Goal: Task Accomplishment & Management: Use online tool/utility

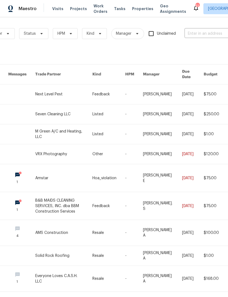
scroll to position [0, 46]
click at [207, 33] on input "text" at bounding box center [211, 33] width 55 height 8
type input "2 meadowcreek"
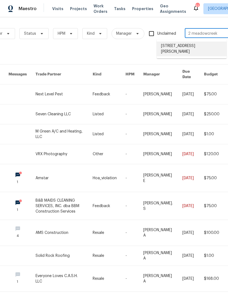
click at [171, 47] on li "[STREET_ADDRESS][PERSON_NAME]" at bounding box center [191, 48] width 70 height 15
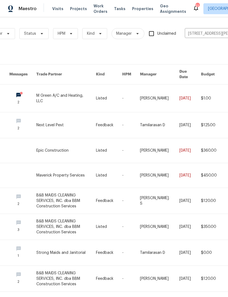
click at [62, 94] on link at bounding box center [65, 98] width 59 height 28
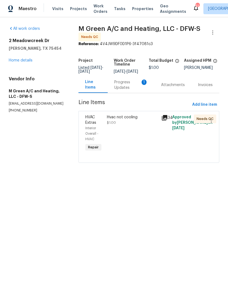
click at [135, 120] on div "Hvac not cooling" at bounding box center [132, 116] width 51 height 5
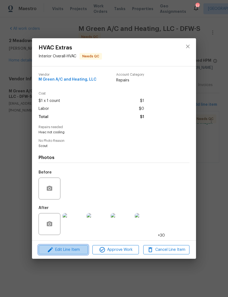
click at [82, 250] on span "Edit Line Item" at bounding box center [63, 249] width 46 height 7
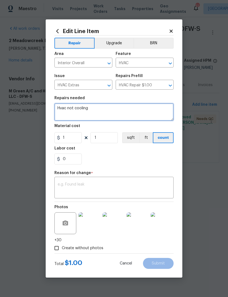
click at [77, 108] on textarea "Hvac not cooling" at bounding box center [113, 111] width 119 height 17
click at [77, 106] on textarea "Hvac not cooling" at bounding box center [113, 111] width 119 height 17
paste textarea "Thermostat wire: $650"
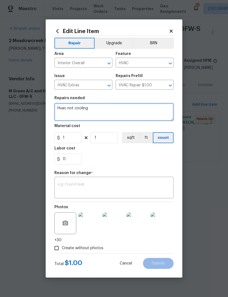
type textarea "Thermostat wire: $650"
click at [77, 108] on textarea "Thermostat wire: $650" at bounding box center [113, 111] width 119 height 17
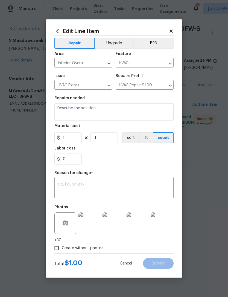
click at [204, 156] on body "Maestro Visits Projects Work Orders Tasks Properties Geo Assignments 51 Dallas …" at bounding box center [114, 89] width 228 height 178
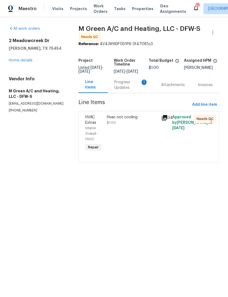
click at [139, 89] on div "Progress Updates 1" at bounding box center [131, 84] width 34 height 11
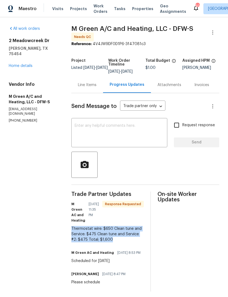
copy div "Thermostat wire: $650 Clean tune and Service: $475 Clean tune and Service #2: $…"
click at [96, 87] on div "Line Items" at bounding box center [87, 84] width 19 height 5
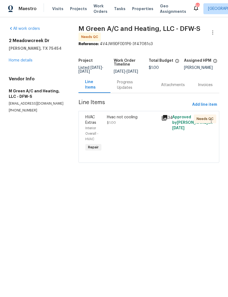
click at [111, 134] on div "Hvac not cooling $1.00" at bounding box center [132, 133] width 54 height 41
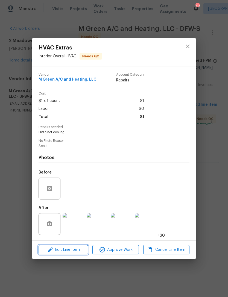
click at [79, 251] on span "Edit Line Item" at bounding box center [63, 249] width 46 height 7
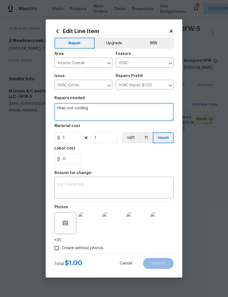
click at [63, 107] on textarea "Hvac not cooling" at bounding box center [113, 111] width 119 height 17
click at [63, 108] on textarea "Hvac not cooling" at bounding box center [113, 111] width 119 height 17
paste textarea "Thermostat wire: $650 Clean tune and Service: $475 Clean tune and Service #2: $…"
type textarea "Thermostat wire: $650 Clean tune and Service: $475 Clean tune and Service #2: $…"
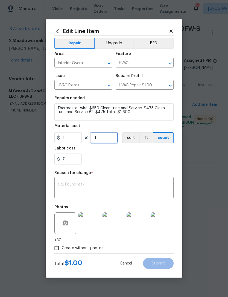
click at [106, 139] on input "1" at bounding box center [103, 137] width 27 height 11
type input "1600"
click at [157, 184] on textarea at bounding box center [114, 187] width 112 height 11
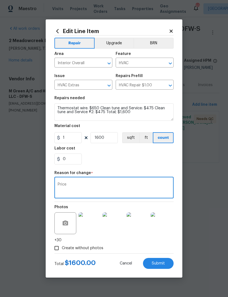
type textarea "Price"
click at [146, 166] on section "Repairs needed Thermostat wire: $650 Clean tune and Service: $475 Clean tune an…" at bounding box center [113, 130] width 119 height 75
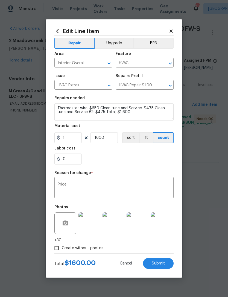
click at [160, 263] on span "Submit" at bounding box center [157, 263] width 13 height 4
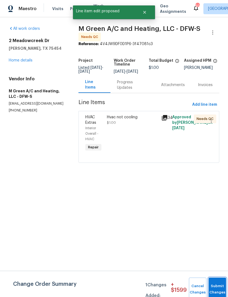
click at [216, 286] on button "Submit Changes" at bounding box center [216, 288] width 17 height 23
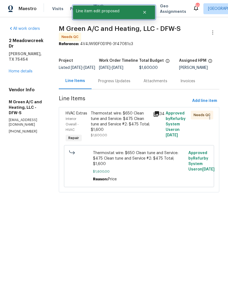
click at [146, 14] on icon "Close" at bounding box center [144, 12] width 4 height 4
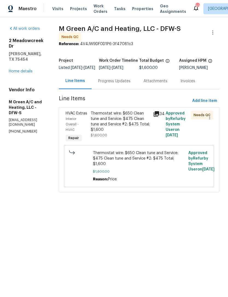
click at [94, 12] on span "Work Orders" at bounding box center [100, 8] width 14 height 11
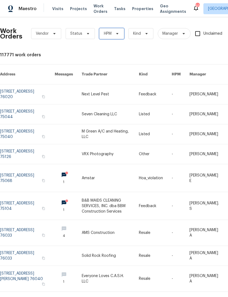
click at [115, 35] on icon at bounding box center [117, 33] width 4 height 4
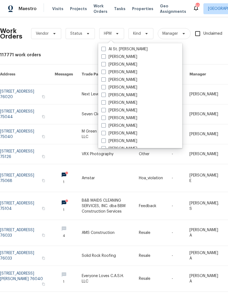
click at [122, 66] on label "[PERSON_NAME]" at bounding box center [119, 64] width 36 height 5
click at [105, 65] on input "[PERSON_NAME]" at bounding box center [103, 64] width 4 height 4
checkbox input "true"
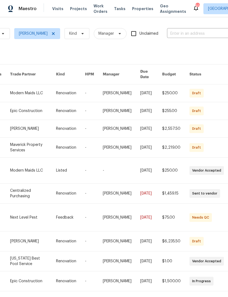
scroll to position [0, 76]
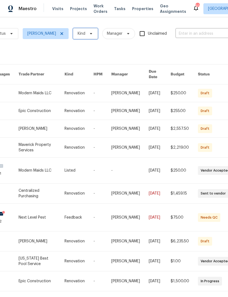
click at [77, 38] on span "Kind" at bounding box center [85, 33] width 25 height 11
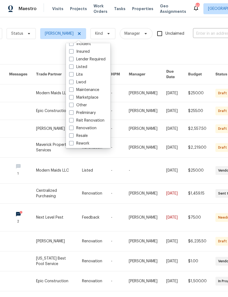
scroll to position [0, 57]
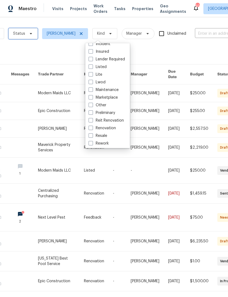
click at [25, 37] on span "Status" at bounding box center [22, 33] width 29 height 11
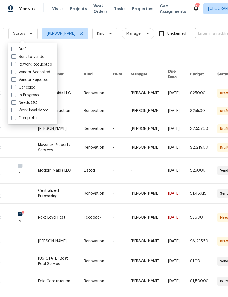
click at [32, 103] on label "Needs QC" at bounding box center [23, 102] width 25 height 5
click at [15, 103] on input "Needs QC" at bounding box center [13, 102] width 4 height 4
checkbox input "true"
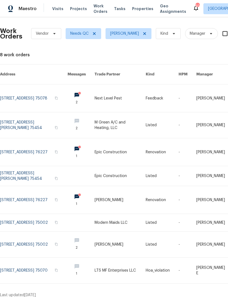
click at [114, 173] on link at bounding box center [119, 176] width 51 height 20
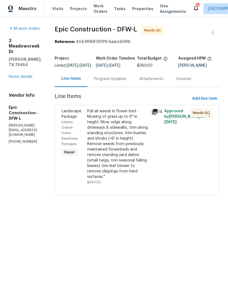
click at [112, 87] on div "Progress Updates" at bounding box center [109, 79] width 45 height 16
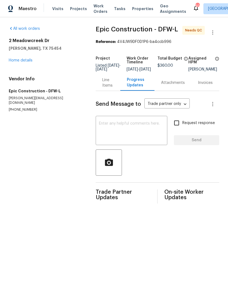
click at [108, 88] on div "Line Items" at bounding box center [107, 82] width 11 height 11
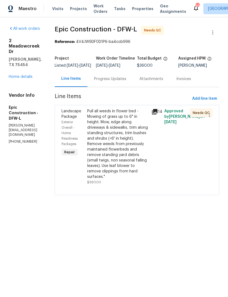
click at [118, 155] on div "Pull all weeds in flower bed - Mowing of grass up to 6" in height. Mow, edge al…" at bounding box center [117, 143] width 61 height 71
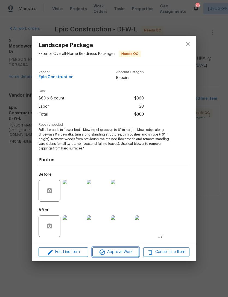
click at [127, 254] on span "Approve Work" at bounding box center [115, 251] width 43 height 7
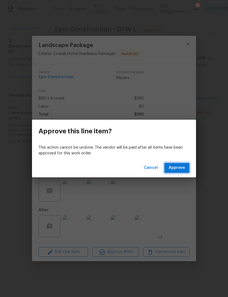
click at [182, 172] on button "Approve" at bounding box center [176, 168] width 25 height 10
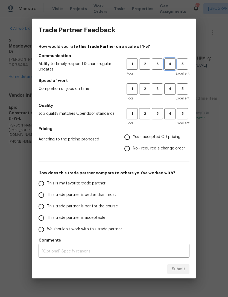
click at [173, 64] on span "4" at bounding box center [170, 64] width 10 height 6
click at [172, 92] on button "4" at bounding box center [169, 88] width 11 height 11
click at [172, 112] on span "4" at bounding box center [170, 113] width 10 height 6
click at [159, 136] on span "Yes - accepted OD pricing" at bounding box center [156, 137] width 47 height 6
click at [133, 136] on input "Yes - accepted OD pricing" at bounding box center [126, 136] width 11 height 11
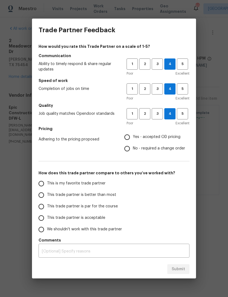
radio input "true"
click at [87, 208] on span "This trade partner is par for the course" at bounding box center [82, 206] width 71 height 6
click at [47, 208] on input "This trade partner is par for the course" at bounding box center [40, 206] width 11 height 11
radio input "false"
click at [94, 196] on span "This trade partner is better than most" at bounding box center [81, 195] width 69 height 6
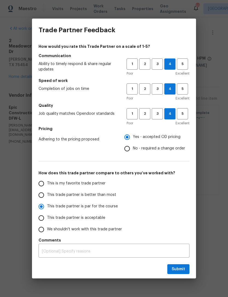
click at [47, 196] on input "This trade partner is better than most" at bounding box center [40, 194] width 11 height 11
click at [184, 268] on span "Submit" at bounding box center [177, 268] width 13 height 7
radio input "true"
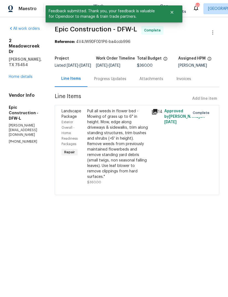
click at [99, 163] on div "Pull all weeds in flower bed - Mowing of grass up to 6" in height. Mow, edge al…" at bounding box center [117, 143] width 61 height 71
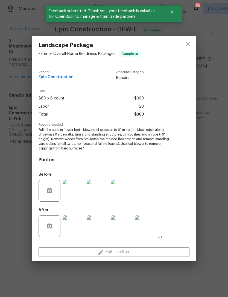
click at [205, 203] on div "Landscape Package Exterior Overall - Home Readiness Packages Complete Vendor Ep…" at bounding box center [114, 148] width 228 height 297
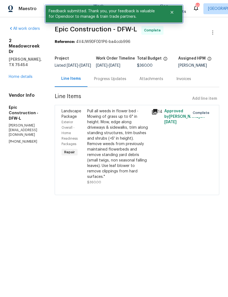
click at [172, 17] on button "Close" at bounding box center [172, 12] width 18 height 11
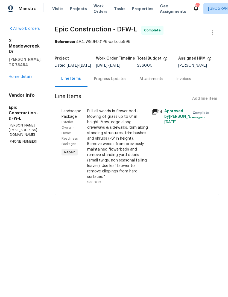
click at [96, 9] on span "Work Orders" at bounding box center [100, 8] width 14 height 11
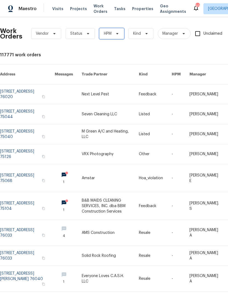
click at [119, 36] on span "HPM" at bounding box center [111, 33] width 25 height 11
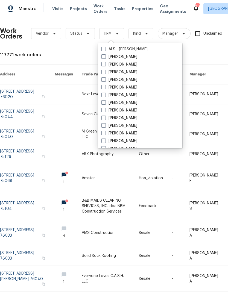
click at [127, 64] on label "[PERSON_NAME]" at bounding box center [119, 64] width 36 height 5
click at [105, 64] on input "[PERSON_NAME]" at bounding box center [103, 64] width 4 height 4
checkbox input "true"
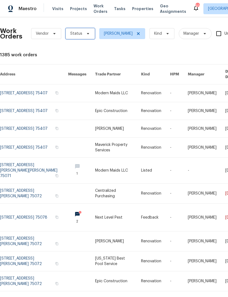
click at [84, 36] on span "Status" at bounding box center [79, 33] width 29 height 11
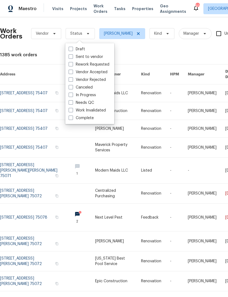
click at [92, 101] on label "Needs QC" at bounding box center [80, 102] width 25 height 5
click at [72, 101] on input "Needs QC" at bounding box center [70, 102] width 4 height 4
checkbox input "true"
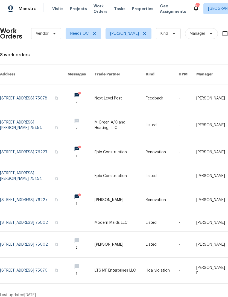
click at [40, 238] on link at bounding box center [33, 244] width 67 height 26
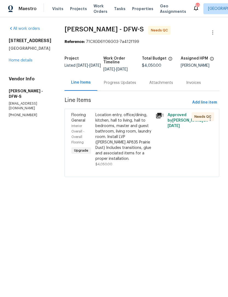
click at [116, 87] on div "Progress Updates" at bounding box center [119, 82] width 45 height 16
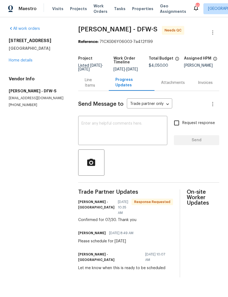
click at [99, 88] on div "Line Items" at bounding box center [93, 82] width 17 height 11
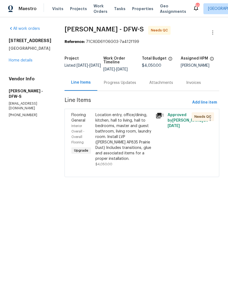
click at [122, 151] on div "Location entry, office/dining, kitchen, hall to living, hall to bedrooms, maste…" at bounding box center [123, 136] width 57 height 49
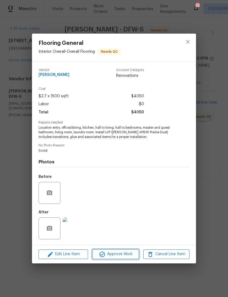
click at [128, 258] on button "Approve Work" at bounding box center [115, 254] width 46 height 10
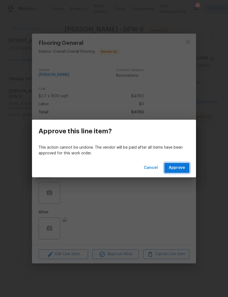
click at [180, 172] on button "Approve" at bounding box center [176, 168] width 25 height 10
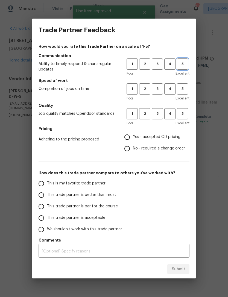
click at [179, 61] on span "5" at bounding box center [182, 64] width 10 height 6
click at [181, 90] on span "5" at bounding box center [182, 89] width 10 height 6
click at [185, 117] on button "5" at bounding box center [182, 113] width 11 height 11
click at [169, 142] on label "Yes - accepted OD pricing" at bounding box center [153, 136] width 64 height 11
click at [133, 142] on input "Yes - accepted OD pricing" at bounding box center [126, 136] width 11 height 11
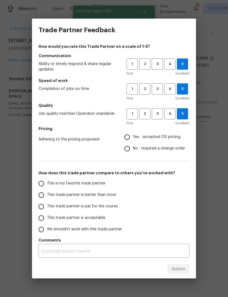
radio input "true"
click at [91, 202] on label "This trade partner is par for the course" at bounding box center [78, 206] width 86 height 11
click at [47, 202] on input "This trade partner is par for the course" at bounding box center [40, 206] width 11 height 11
radio input "false"
click at [102, 195] on span "This trade partner is better than most" at bounding box center [81, 195] width 69 height 6
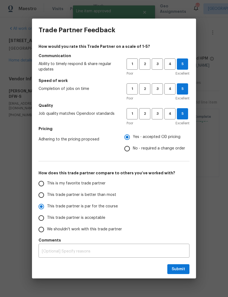
click at [47, 195] on input "This trade partner is better than most" at bounding box center [40, 194] width 11 height 11
click at [178, 266] on span "Submit" at bounding box center [177, 268] width 13 height 7
radio input "true"
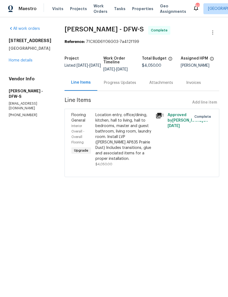
click at [100, 13] on span "Work Orders" at bounding box center [100, 8] width 14 height 11
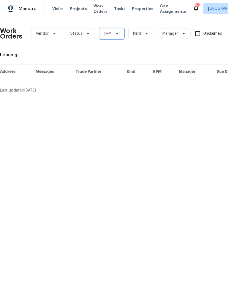
click at [112, 34] on span "HPM" at bounding box center [111, 33] width 25 height 11
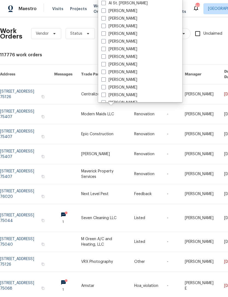
click at [125, 21] on label "[PERSON_NAME]" at bounding box center [119, 18] width 36 height 5
click at [105, 19] on input "[PERSON_NAME]" at bounding box center [103, 18] width 4 height 4
checkbox input "true"
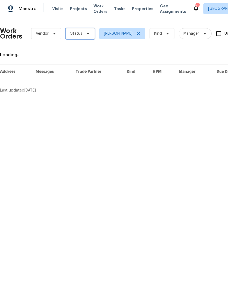
click at [85, 36] on span "Status" at bounding box center [79, 33] width 29 height 11
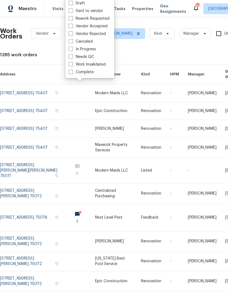
click at [87, 59] on label "Needs QC" at bounding box center [80, 56] width 25 height 5
click at [72, 58] on input "Needs QC" at bounding box center [70, 56] width 4 height 4
checkbox input "true"
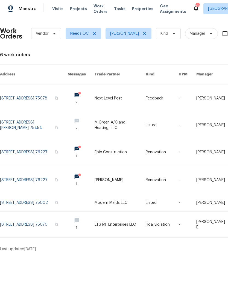
click at [33, 195] on link at bounding box center [33, 202] width 67 height 17
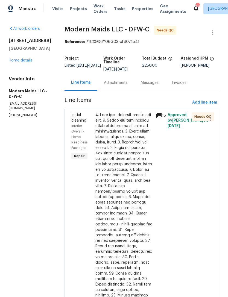
click at [119, 147] on div at bounding box center [123, 243] width 57 height 262
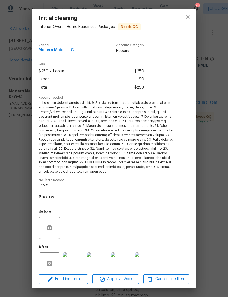
click at [117, 270] on img at bounding box center [121, 263] width 22 height 22
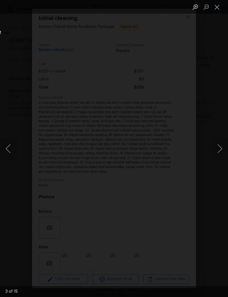
click at [125, 277] on div "Lightbox" at bounding box center [114, 148] width 228 height 297
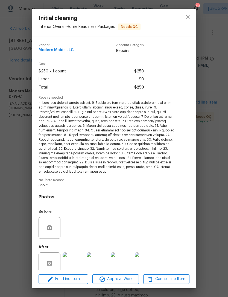
click at [208, 210] on div "Initial cleaning Interior Overall - Home Readiness Packages Needs QC Vendor Mod…" at bounding box center [114, 148] width 228 height 297
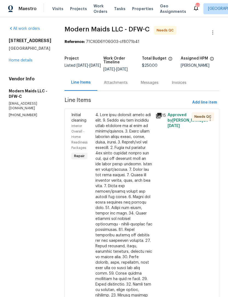
click at [123, 270] on div at bounding box center [123, 243] width 57 height 262
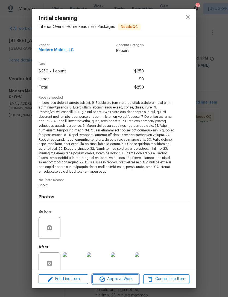
click at [126, 282] on span "Approve Work" at bounding box center [115, 278] width 43 height 7
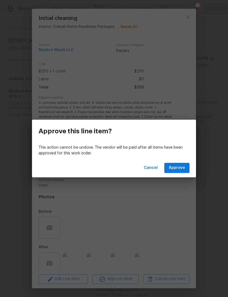
click at [181, 172] on button "Approve" at bounding box center [176, 168] width 25 height 10
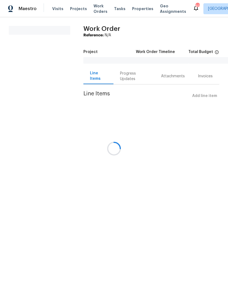
click at [94, 13] on div at bounding box center [114, 148] width 228 height 297
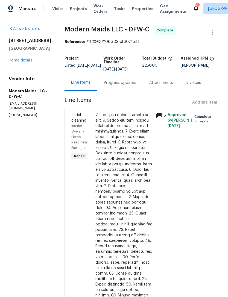
click at [98, 8] on span "Work Orders" at bounding box center [100, 8] width 14 height 11
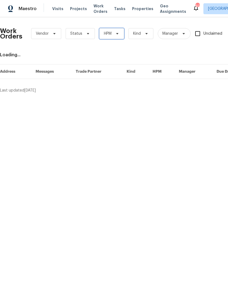
click at [104, 32] on span "HPM" at bounding box center [108, 33] width 8 height 5
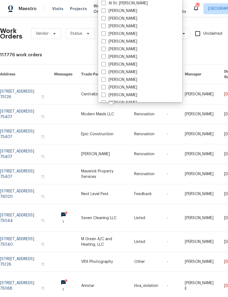
click at [127, 19] on label "[PERSON_NAME]" at bounding box center [119, 18] width 36 height 5
click at [105, 19] on input "[PERSON_NAME]" at bounding box center [103, 18] width 4 height 4
checkbox input "true"
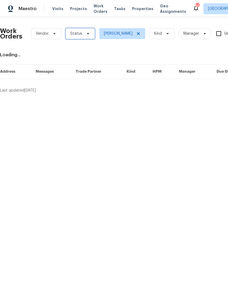
click at [79, 31] on span "Status" at bounding box center [76, 33] width 12 height 5
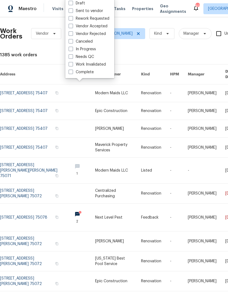
click at [88, 58] on label "Needs QC" at bounding box center [80, 56] width 25 height 5
click at [72, 58] on input "Needs QC" at bounding box center [70, 56] width 4 height 4
checkbox input "true"
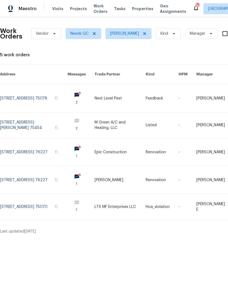
click at [124, 148] on link at bounding box center [119, 152] width 51 height 28
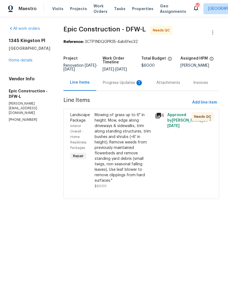
click at [120, 86] on div "Progress Updates 1" at bounding box center [122, 82] width 53 height 16
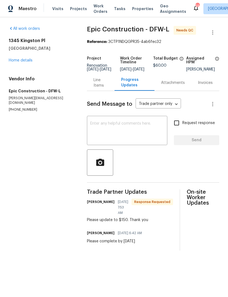
click at [96, 88] on div "Line Items" at bounding box center [100, 82] width 14 height 11
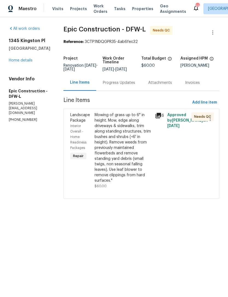
click at [121, 149] on div "Mowing of grass up to 6" in height. Mow, edge along driveways & sidewalks, trim…" at bounding box center [122, 147] width 57 height 71
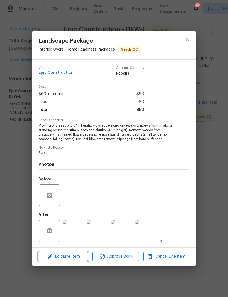
click at [85, 258] on span "Edit Line Item" at bounding box center [63, 256] width 46 height 7
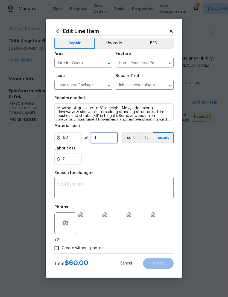
click at [101, 139] on input "1" at bounding box center [103, 137] width 27 height 11
type input "2"
click at [75, 164] on input "0" at bounding box center [67, 158] width 27 height 11
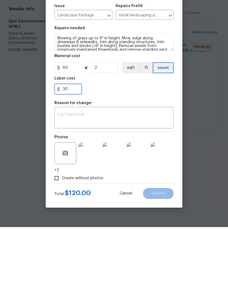
type input "30"
click at [148, 182] on textarea at bounding box center [114, 187] width 112 height 11
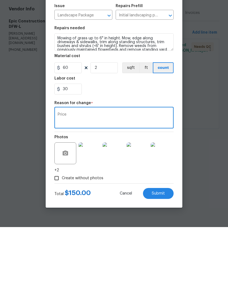
type textarea "Price"
click at [167, 258] on button "Submit" at bounding box center [158, 263] width 31 height 11
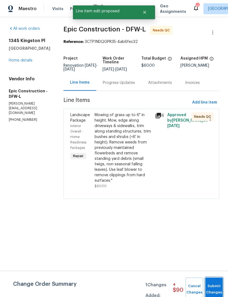
click at [214, 282] on button "Submit Changes" at bounding box center [213, 288] width 17 height 23
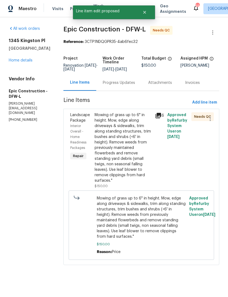
click at [114, 136] on div "Mowing of grass up to 6" in height. Mow, edge along driveways & sidewalks, trim…" at bounding box center [122, 147] width 57 height 71
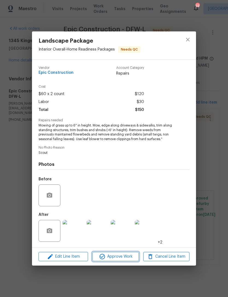
click at [125, 260] on button "Approve Work" at bounding box center [115, 257] width 46 height 10
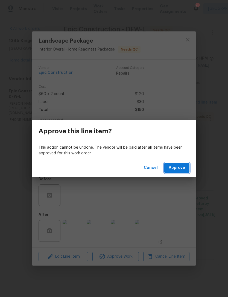
click at [183, 169] on span "Approve" at bounding box center [176, 167] width 16 height 7
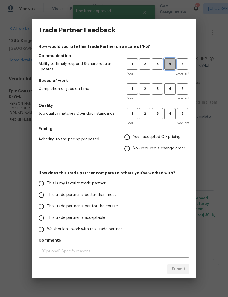
click at [169, 64] on span "4" at bounding box center [170, 64] width 10 height 6
click at [165, 93] on button "4" at bounding box center [169, 88] width 11 height 11
click at [168, 116] on span "4" at bounding box center [170, 113] width 10 height 6
click at [160, 136] on span "Yes - accepted OD pricing" at bounding box center [156, 137] width 47 height 6
click at [133, 136] on input "Yes - accepted OD pricing" at bounding box center [126, 136] width 11 height 11
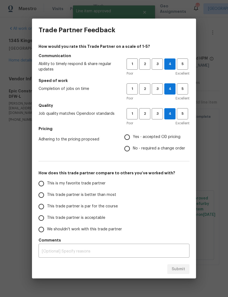
radio input "true"
click at [172, 148] on span "No - required a change order" at bounding box center [159, 148] width 52 height 6
click at [133, 148] on input "No - required a change order" at bounding box center [126, 148] width 11 height 11
radio input "true"
click at [88, 194] on span "This trade partner is better than most" at bounding box center [81, 195] width 69 height 6
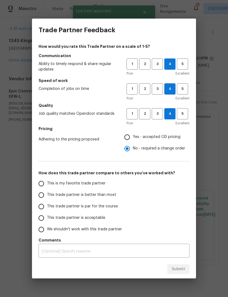
click at [47, 194] on input "This trade partner is better than most" at bounding box center [40, 194] width 11 height 11
click at [187, 268] on button "Submit" at bounding box center [178, 269] width 22 height 10
radio input "true"
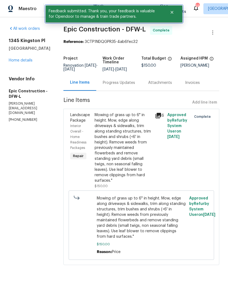
click at [171, 14] on icon "Close" at bounding box center [171, 12] width 4 height 4
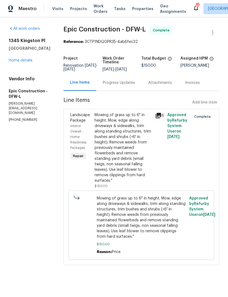
click at [96, 10] on span "Work Orders" at bounding box center [100, 8] width 14 height 11
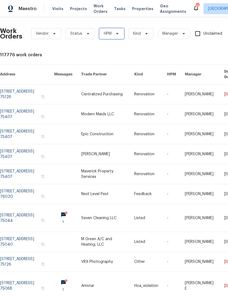
click at [113, 33] on span at bounding box center [116, 33] width 6 height 4
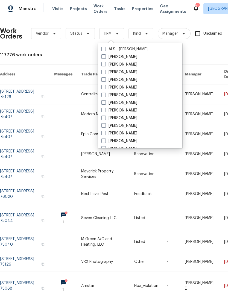
click at [124, 59] on label "[PERSON_NAME]" at bounding box center [119, 56] width 36 height 5
click at [105, 58] on input "[PERSON_NAME]" at bounding box center [103, 56] width 4 height 4
checkbox input "true"
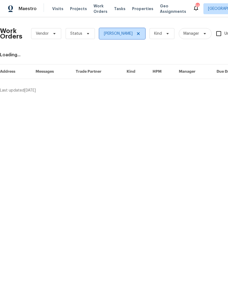
click at [122, 34] on span "[PERSON_NAME]" at bounding box center [118, 33] width 29 height 5
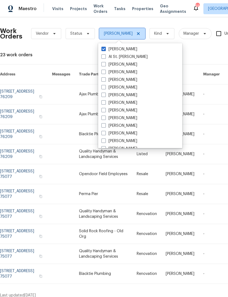
click at [137, 33] on icon at bounding box center [138, 33] width 3 height 3
checkbox input "false"
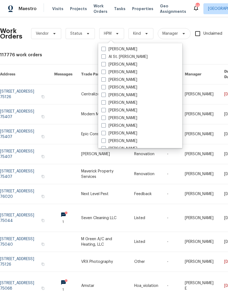
click at [123, 65] on label "[PERSON_NAME]" at bounding box center [119, 64] width 36 height 5
click at [105, 65] on input "[PERSON_NAME]" at bounding box center [103, 64] width 4 height 4
checkbox input "true"
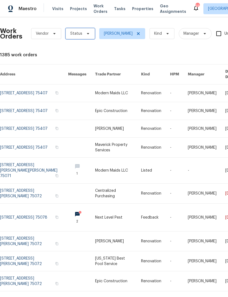
click at [86, 37] on span "Status" at bounding box center [79, 33] width 29 height 11
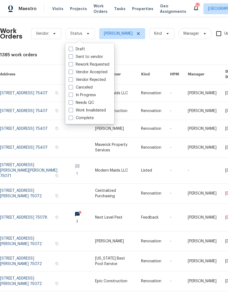
click at [89, 104] on label "Needs QC" at bounding box center [80, 102] width 25 height 5
click at [72, 103] on input "Needs QC" at bounding box center [70, 102] width 4 height 4
checkbox input "true"
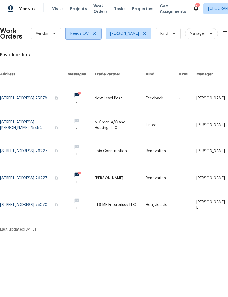
click at [95, 34] on icon at bounding box center [94, 33] width 4 height 4
